Goal: Check status: Check status

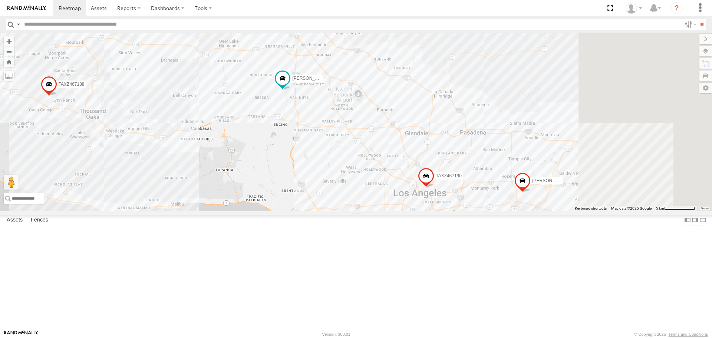
drag, startPoint x: 447, startPoint y: 243, endPoint x: 194, endPoint y: 149, distance: 270.0
click at [194, 149] on div "[PERSON_NAME]/T-1625 [PERSON_NAME]/T-1627 TAXZ467188 TAXZ467190" at bounding box center [356, 122] width 712 height 178
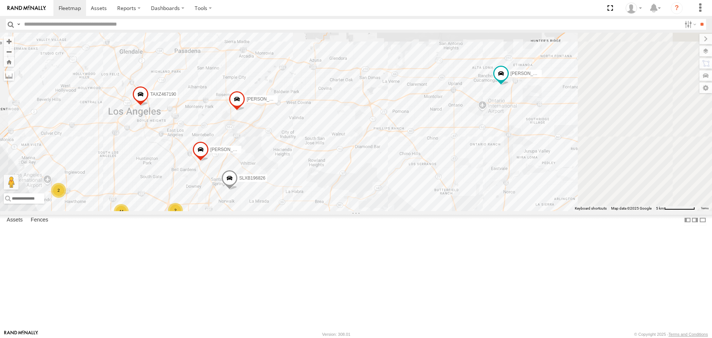
drag, startPoint x: 439, startPoint y: 201, endPoint x: 270, endPoint y: 158, distance: 174.4
click at [270, 158] on div "[PERSON_NAME]/T-1625 [PERSON_NAME]/T-1627 TAXZ467188 TAXZ467190 44 LARS/T-1623 …" at bounding box center [356, 122] width 712 height 178
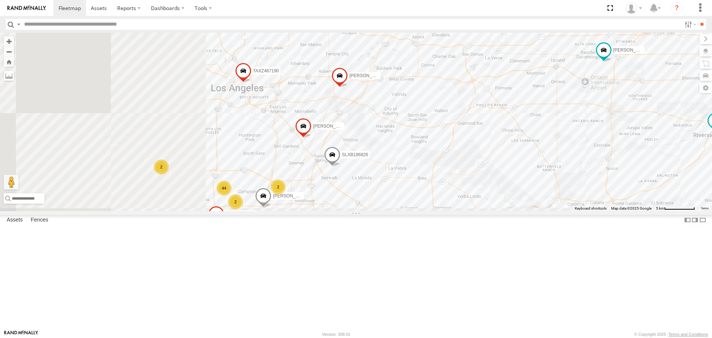
drag, startPoint x: 468, startPoint y: 159, endPoint x: 540, endPoint y: 159, distance: 71.9
click at [540, 159] on div "[PERSON_NAME]/T-1625 [PERSON_NAME]/T-1627 TAXZ467188 TAXZ467190 [PERSON_NAME]/T…" at bounding box center [356, 122] width 712 height 178
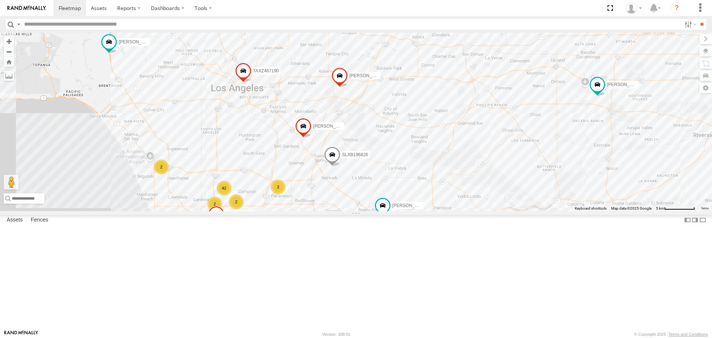
click at [163, 174] on div "2" at bounding box center [161, 166] width 15 height 15
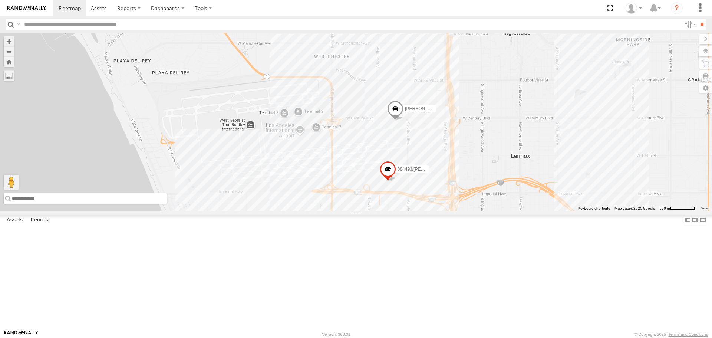
click at [30, 204] on input "text" at bounding box center [85, 198] width 163 height 10
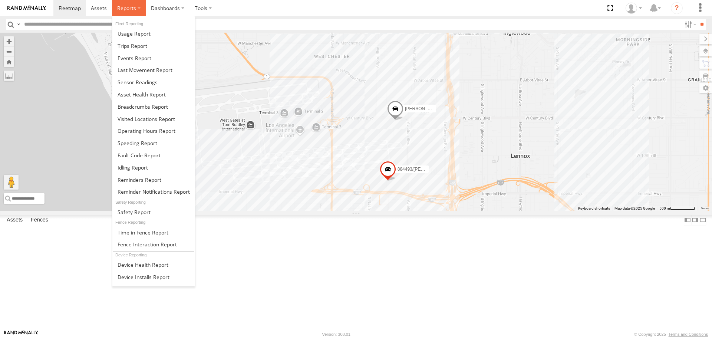
click at [133, 9] on span at bounding box center [126, 7] width 19 height 7
click at [149, 108] on span at bounding box center [143, 106] width 50 height 7
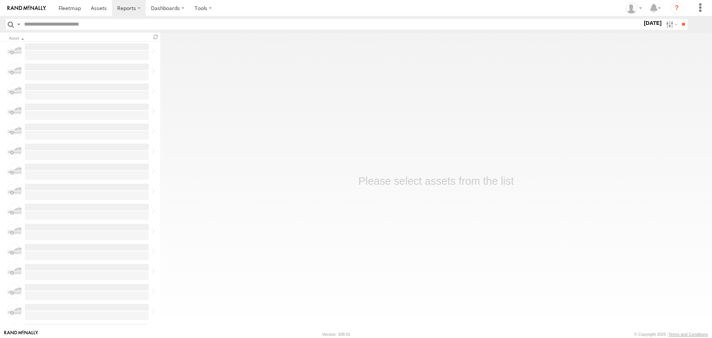
click at [225, 23] on input "text" at bounding box center [331, 24] width 621 height 11
type input "****"
click at [679, 19] on input "**" at bounding box center [683, 24] width 9 height 11
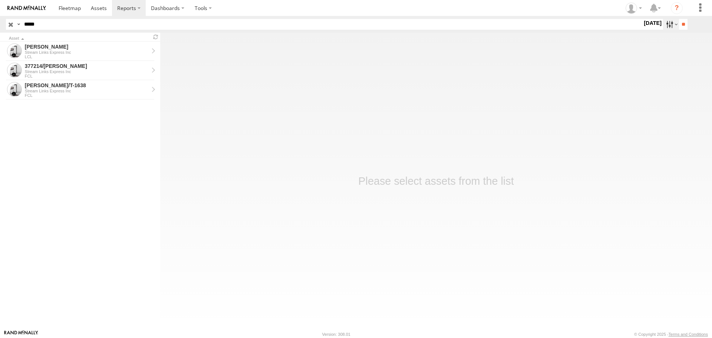
click at [664, 23] on label at bounding box center [671, 24] width 16 height 11
click at [0, 0] on label at bounding box center [0, 0] width 0 height 0
click at [681, 28] on input "**" at bounding box center [683, 24] width 9 height 11
click at [94, 71] on div "Stream Links Express Inc" at bounding box center [87, 71] width 124 height 4
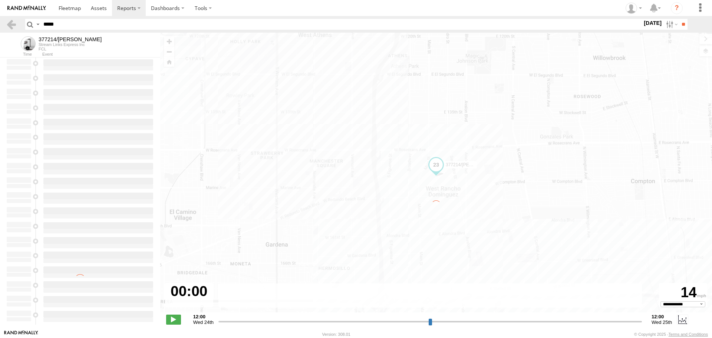
select select "**********"
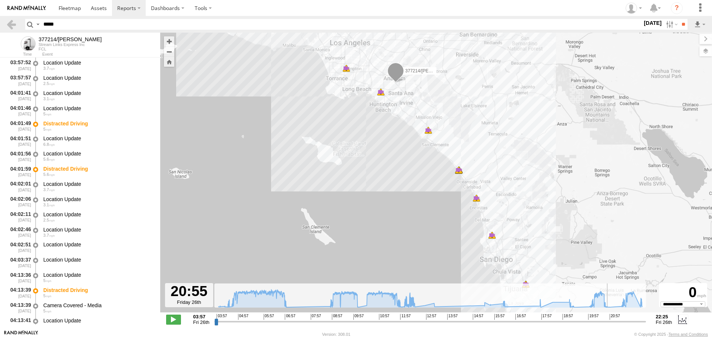
drag, startPoint x: 488, startPoint y: 321, endPoint x: 609, endPoint y: 326, distance: 121.0
click at [609, 325] on input "range" at bounding box center [430, 321] width 432 height 7
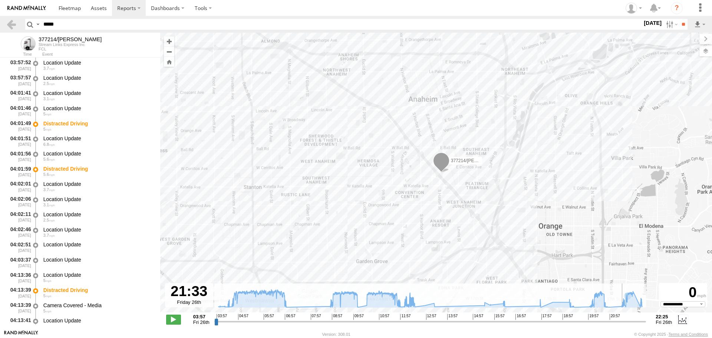
drag, startPoint x: 610, startPoint y: 321, endPoint x: 624, endPoint y: 308, distance: 19.1
type input "**********"
click at [624, 318] on input "range" at bounding box center [430, 321] width 432 height 7
click at [69, 10] on span at bounding box center [70, 7] width 22 height 7
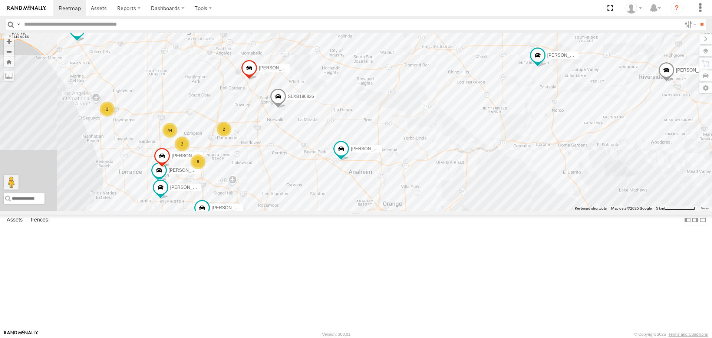
drag, startPoint x: 224, startPoint y: 112, endPoint x: 258, endPoint y: 223, distance: 115.8
click at [258, 211] on div "CARLOS SAM/T-1625 LEVERN/T-1627 TAXZ467188 KENNY TLXZ529419 SERGIO 834274/JOY L…" at bounding box center [356, 122] width 712 height 178
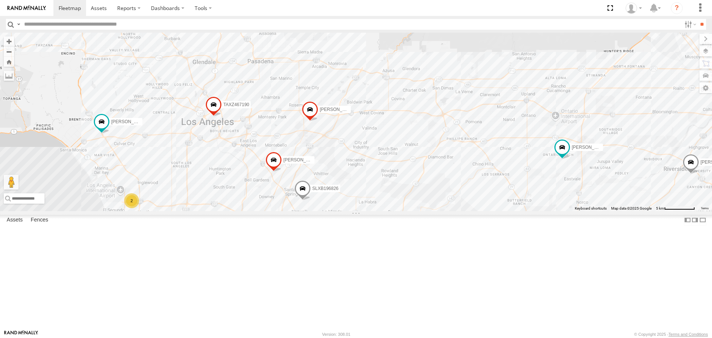
drag, startPoint x: 340, startPoint y: 163, endPoint x: 347, endPoint y: 215, distance: 52.9
click at [347, 211] on div "CARLOS SAM/T-1625 LEVERN/T-1627 TAXZ467188 KENNY TLXZ529419 SERGIO 834274/JOY L…" at bounding box center [356, 122] width 712 height 178
